Goal: Transaction & Acquisition: Purchase product/service

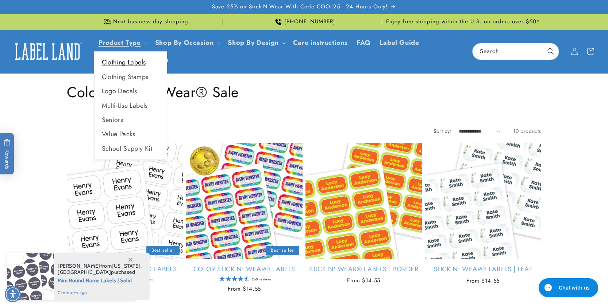
click at [124, 61] on link "Clothing Labels" at bounding box center [130, 62] width 72 height 14
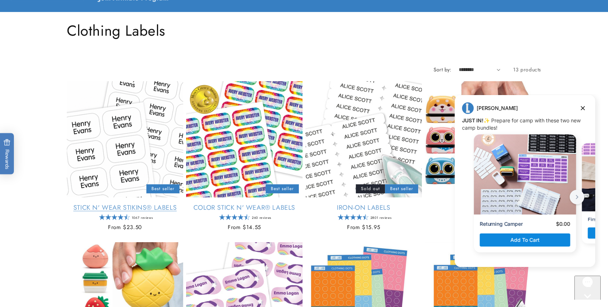
scroll to position [65, 0]
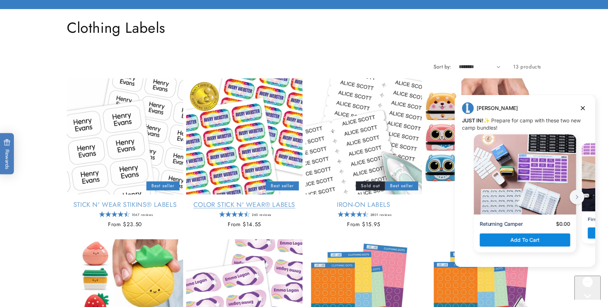
click at [230, 203] on link "Color Stick N' Wear® Labels" at bounding box center [244, 205] width 116 height 8
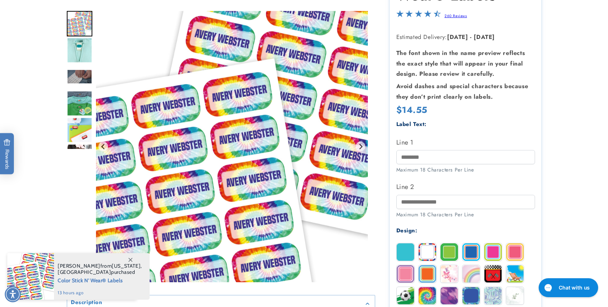
scroll to position [136, 0]
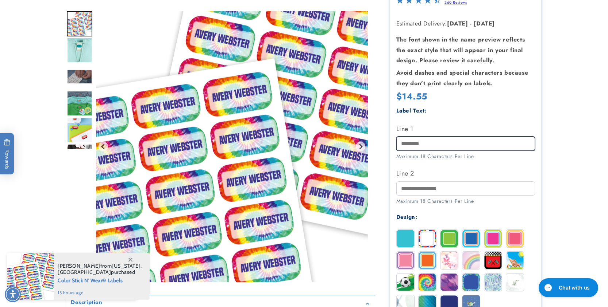
click at [421, 144] on input "Line 1" at bounding box center [465, 144] width 139 height 14
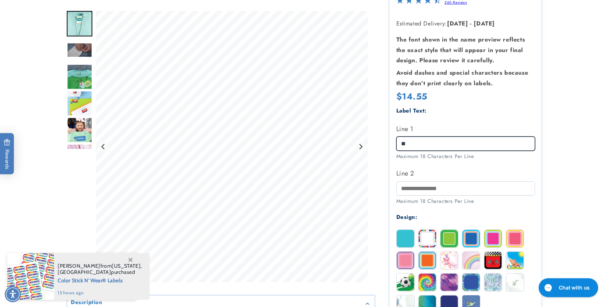
type input "*"
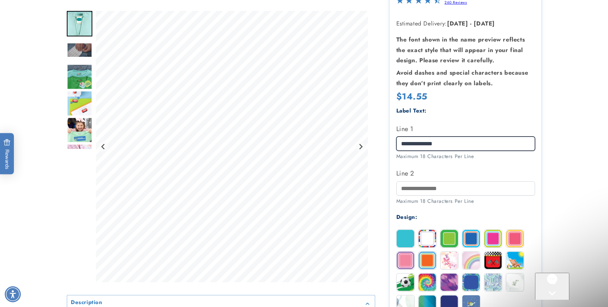
scroll to position [0, 0]
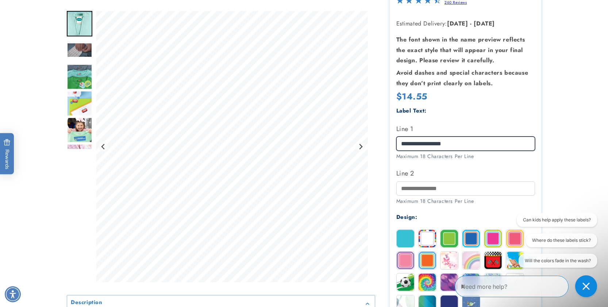
drag, startPoint x: 444, startPoint y: 143, endPoint x: 499, endPoint y: 142, distance: 55.4
click at [501, 142] on input "**********" at bounding box center [465, 144] width 139 height 14
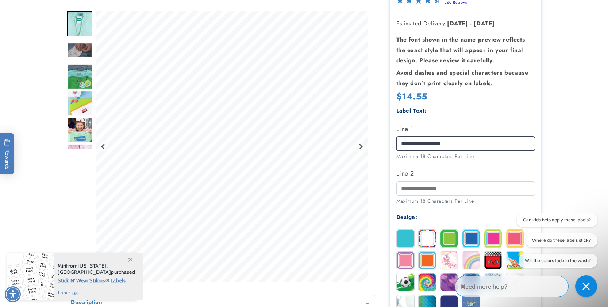
drag, startPoint x: 422, startPoint y: 144, endPoint x: 469, endPoint y: 143, distance: 46.3
click at [469, 143] on input "**********" at bounding box center [465, 144] width 139 height 14
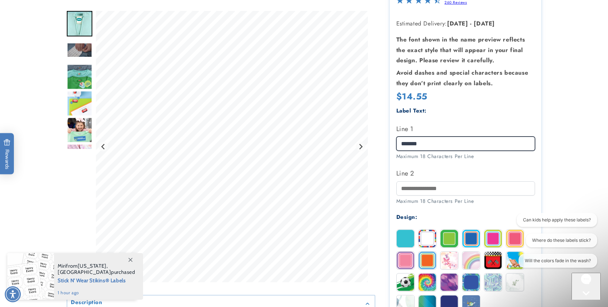
type input "*******"
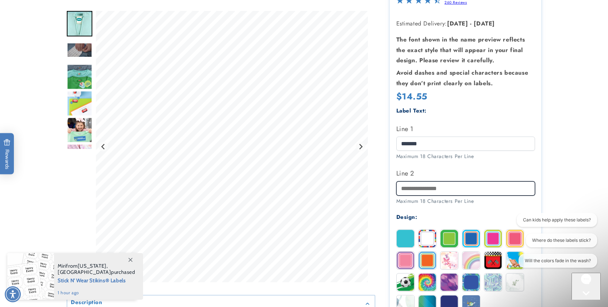
click at [417, 189] on input "Line 2" at bounding box center [465, 189] width 139 height 14
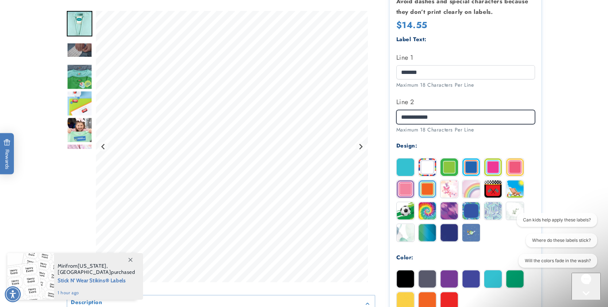
scroll to position [209, 0]
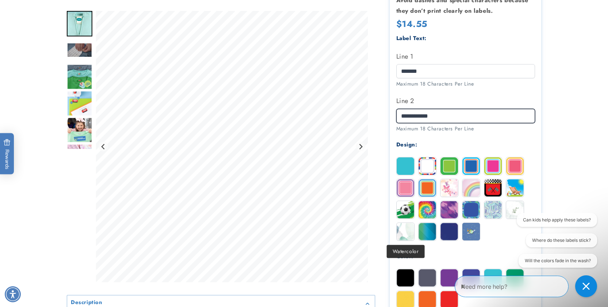
type input "**********"
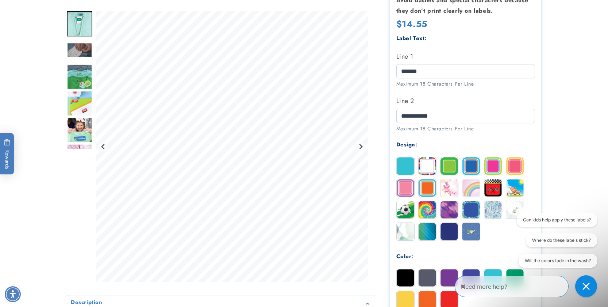
click at [401, 232] on img at bounding box center [405, 232] width 18 height 18
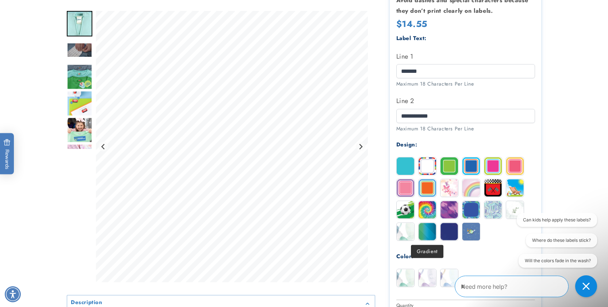
click at [427, 234] on img at bounding box center [427, 232] width 18 height 18
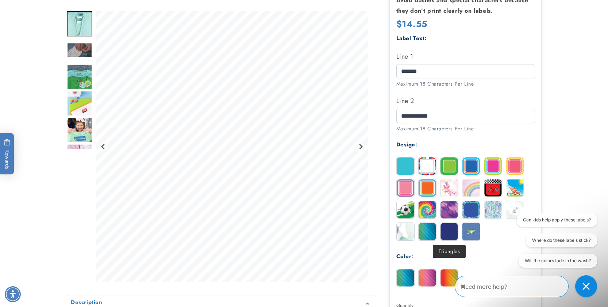
click at [451, 232] on img at bounding box center [449, 232] width 18 height 18
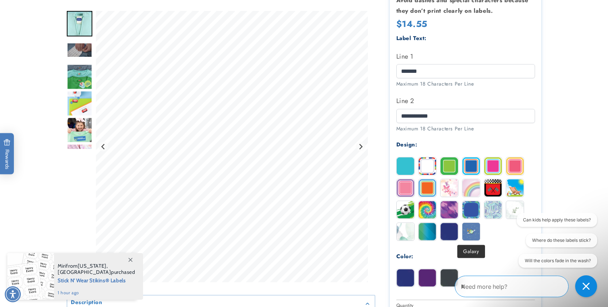
click at [473, 232] on img at bounding box center [471, 232] width 18 height 18
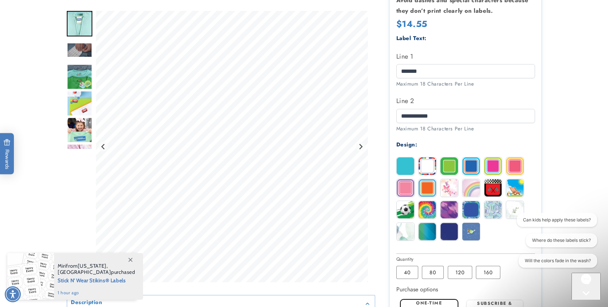
click at [514, 205] on img at bounding box center [515, 210] width 18 height 18
click at [490, 209] on img at bounding box center [493, 210] width 18 height 18
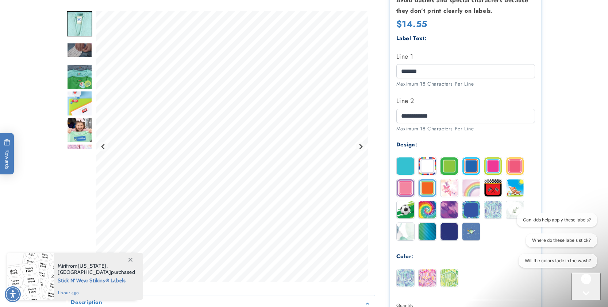
click at [450, 212] on img at bounding box center [449, 210] width 18 height 18
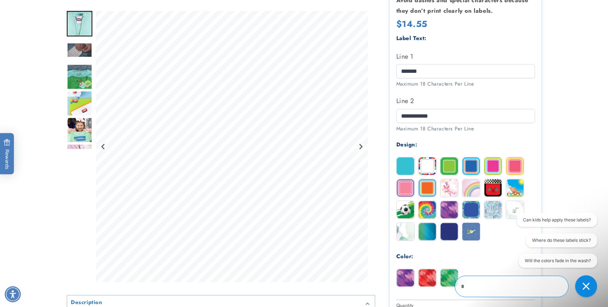
click at [428, 212] on img at bounding box center [427, 210] width 18 height 18
click at [513, 188] on img at bounding box center [515, 188] width 18 height 18
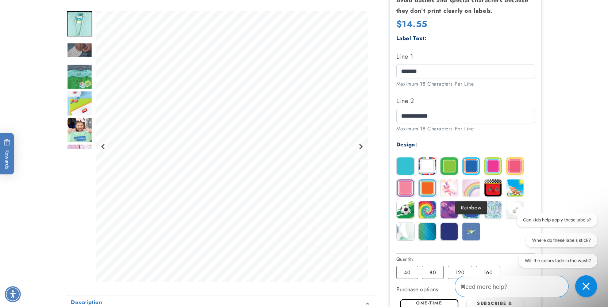
click at [467, 190] on img at bounding box center [471, 188] width 18 height 18
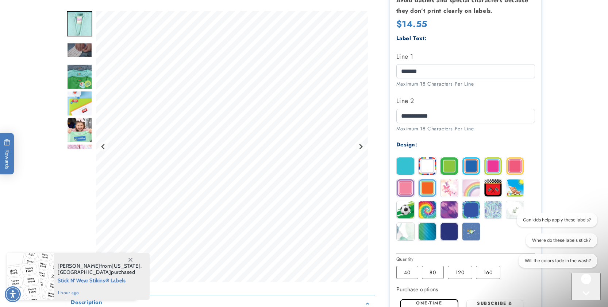
click at [447, 190] on img at bounding box center [449, 188] width 18 height 18
click at [427, 188] on img at bounding box center [427, 188] width 18 height 18
click at [404, 189] on img at bounding box center [405, 188] width 18 height 18
click at [407, 166] on img at bounding box center [405, 167] width 18 height 18
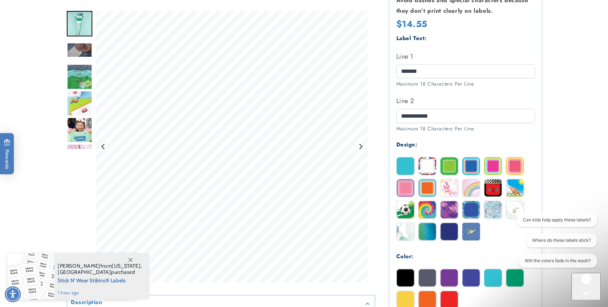
click at [467, 167] on img at bounding box center [471, 167] width 18 height 18
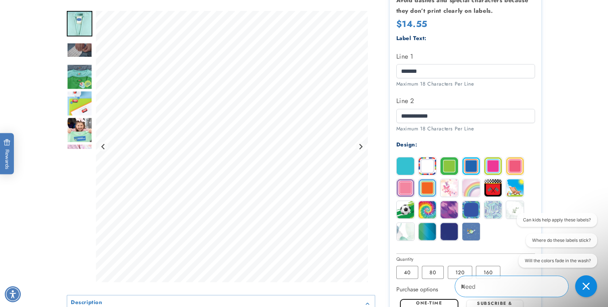
click at [515, 166] on img at bounding box center [515, 167] width 18 height 18
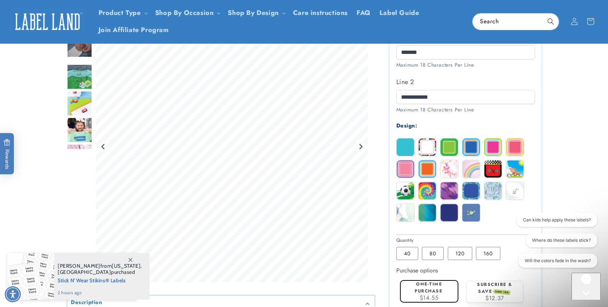
scroll to position [200, 0]
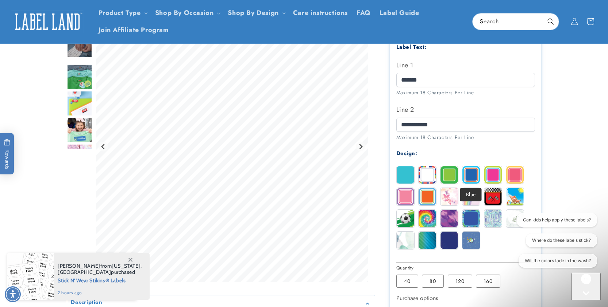
click at [469, 174] on img at bounding box center [471, 175] width 18 height 18
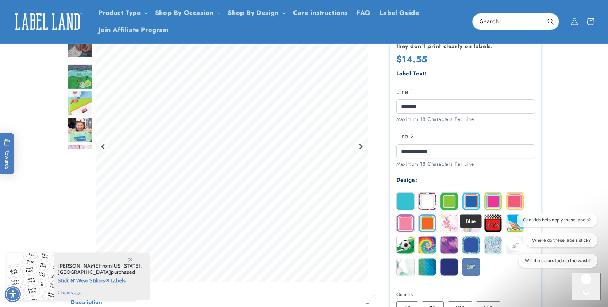
scroll to position [171, 0]
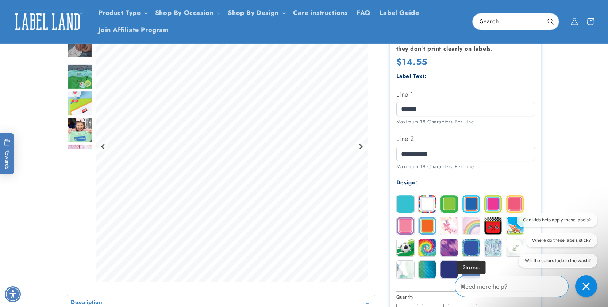
click at [469, 247] on img at bounding box center [471, 248] width 18 height 18
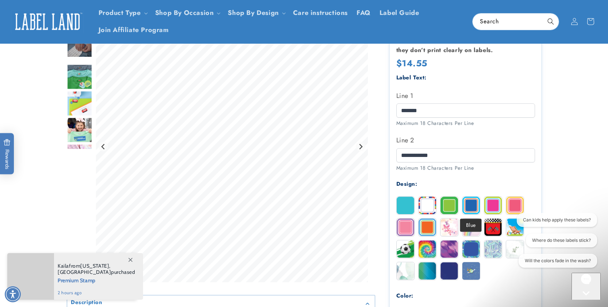
click at [472, 206] on img at bounding box center [471, 206] width 18 height 18
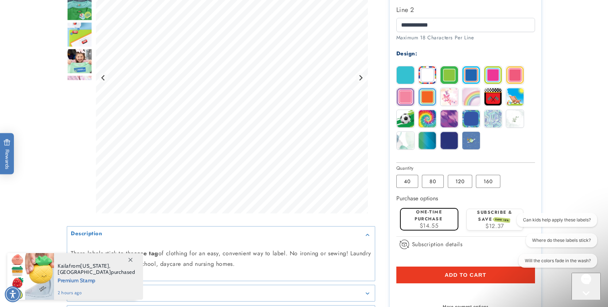
scroll to position [305, 0]
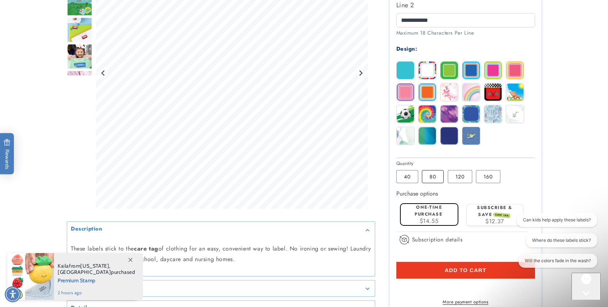
click at [437, 179] on label "80 Variant sold out or unavailable" at bounding box center [433, 176] width 22 height 13
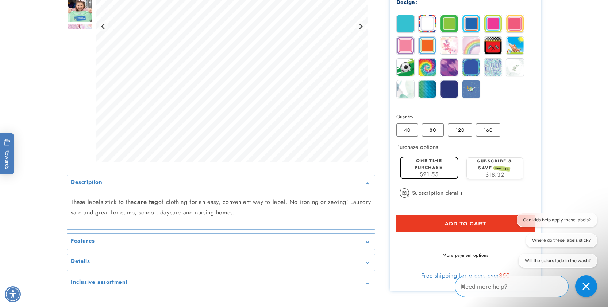
scroll to position [352, 0]
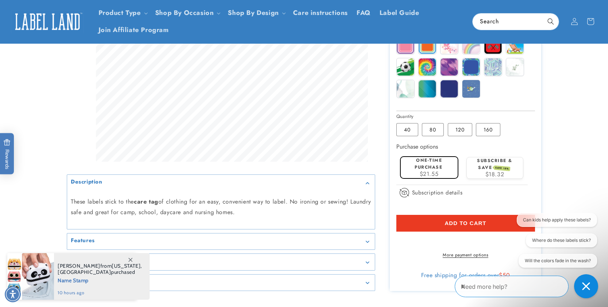
click at [586, 285] on icon "Close conversation starters" at bounding box center [586, 287] width 8 height 8
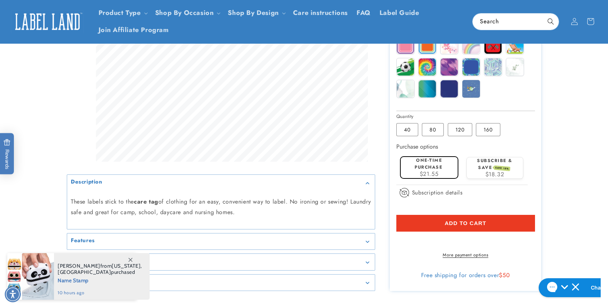
click at [480, 227] on span "Add to cart" at bounding box center [465, 223] width 42 height 7
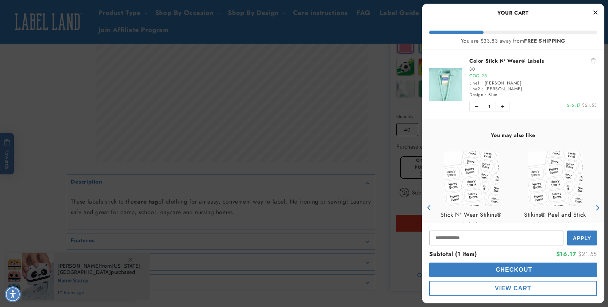
click at [405, 130] on div at bounding box center [304, 153] width 608 height 307
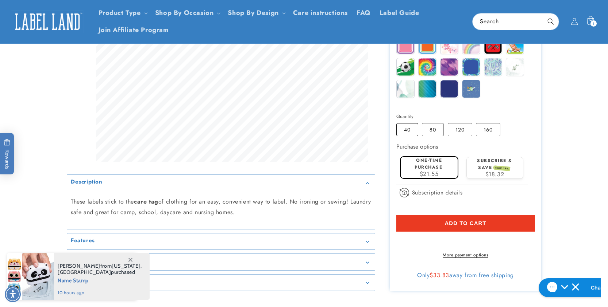
click at [405, 130] on label "40 Variant sold out or unavailable" at bounding box center [407, 129] width 22 height 13
click at [464, 226] on span "Add to cart" at bounding box center [465, 223] width 42 height 7
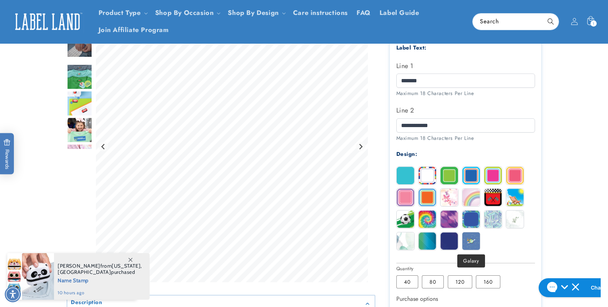
scroll to position [197, 0]
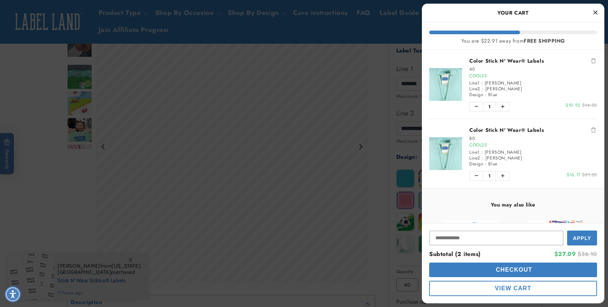
click at [595, 13] on icon "Close Cart" at bounding box center [595, 12] width 4 height 7
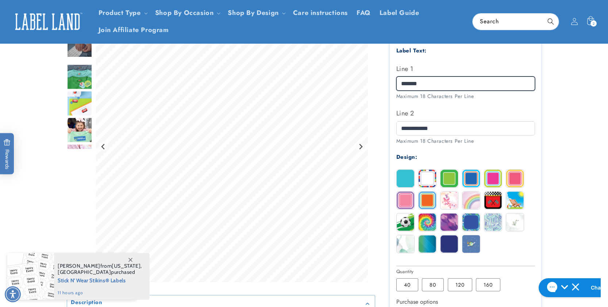
click at [366, 81] on div at bounding box center [304, 167] width 474 height 560
type input "******"
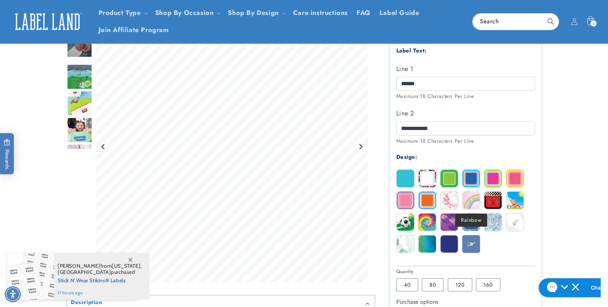
click at [468, 199] on img at bounding box center [471, 201] width 18 height 18
click at [450, 198] on img at bounding box center [449, 201] width 18 height 18
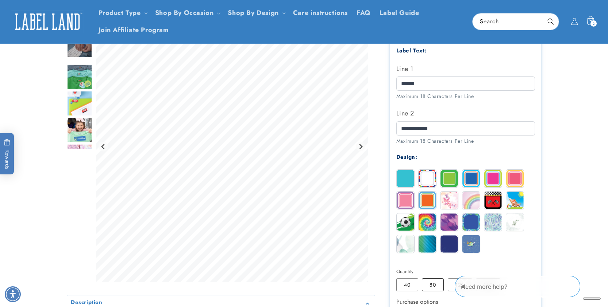
click at [433, 283] on label "80 Variant sold out or unavailable" at bounding box center [433, 285] width 22 height 13
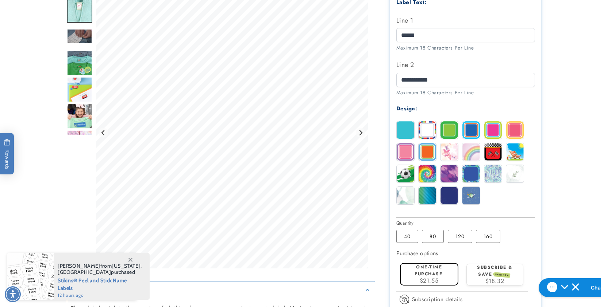
scroll to position [319, 0]
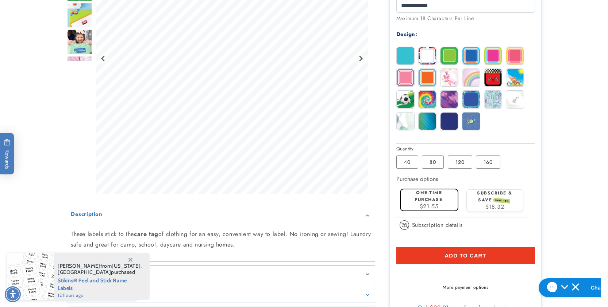
click at [439, 257] on button "Add to cart" at bounding box center [465, 256] width 139 height 17
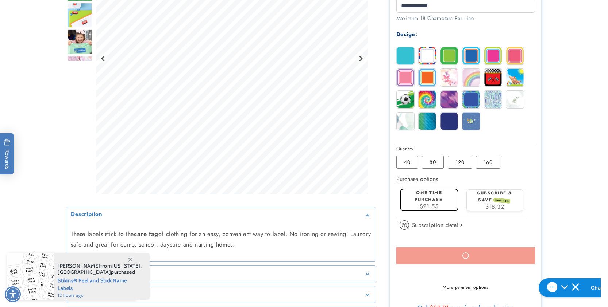
scroll to position [308, 0]
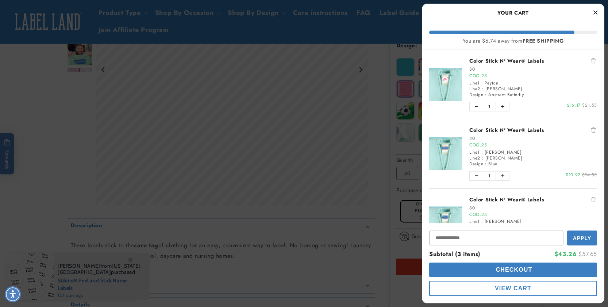
click at [516, 288] on span "View Cart" at bounding box center [512, 289] width 36 height 6
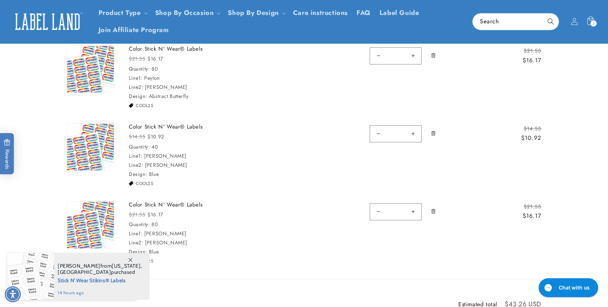
scroll to position [91, 0]
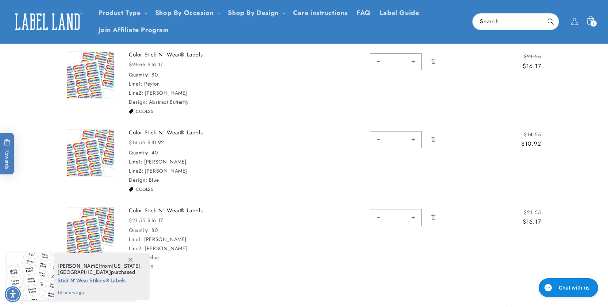
click at [433, 140] on icon "Remove Color Stick N&#39; Wear® Labels - 40" at bounding box center [432, 140] width 1 height 3
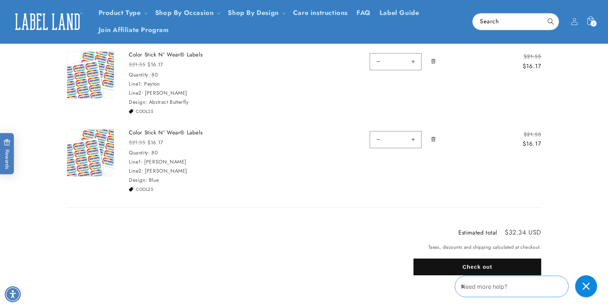
click at [462, 268] on button "Check out" at bounding box center [477, 267] width 128 height 17
